Goal: Navigation & Orientation: Find specific page/section

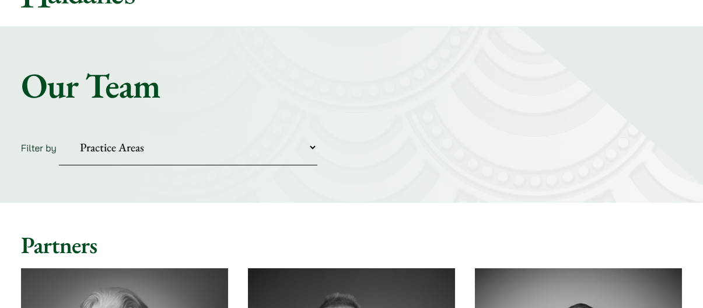
scroll to position [62, 0]
click at [225, 148] on select "Practice Areas Antitrust and Competition Civil Litigation & Dispute Resolution …" at bounding box center [188, 148] width 259 height 36
select select "criminal-defence"
click at [59, 130] on select "Practice Areas Antitrust and Competition Civil Litigation & Dispute Resolution …" at bounding box center [188, 148] width 259 height 36
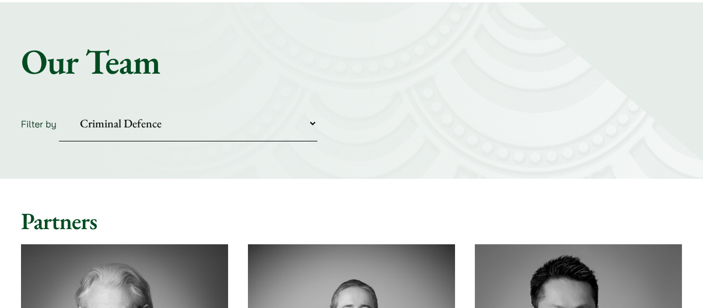
scroll to position [0, 0]
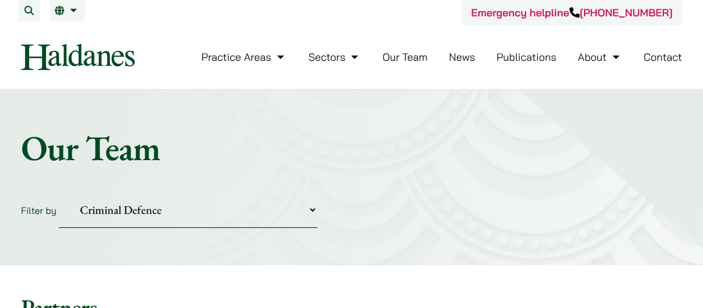
click at [162, 198] on select "Practice Areas Antitrust and Competition Civil Litigation & Dispute Resolution …" at bounding box center [188, 210] width 259 height 36
click at [376, 210] on form "Filter by Practice Areas Antitrust and Competition Civil Litigation & Dispute R…" at bounding box center [351, 210] width 661 height 36
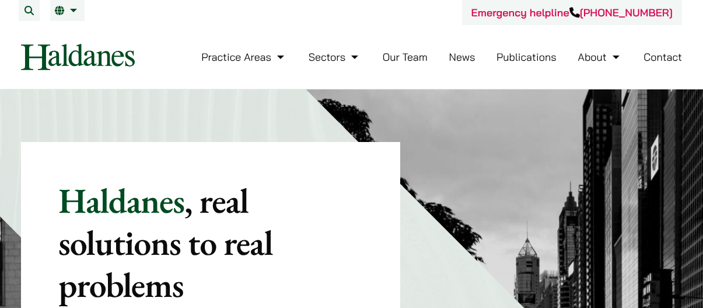
click at [407, 62] on link "Our Team" at bounding box center [405, 56] width 45 height 13
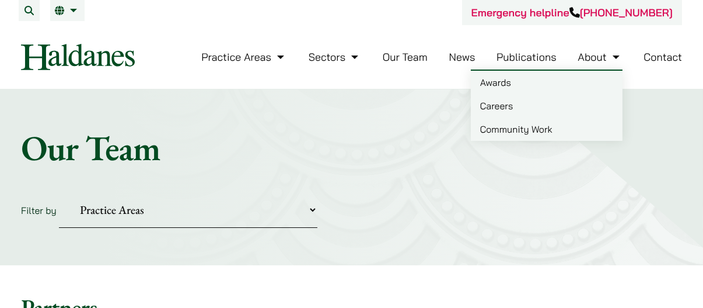
click at [501, 94] on link "Careers" at bounding box center [547, 105] width 152 height 23
